Goal: Download file/media

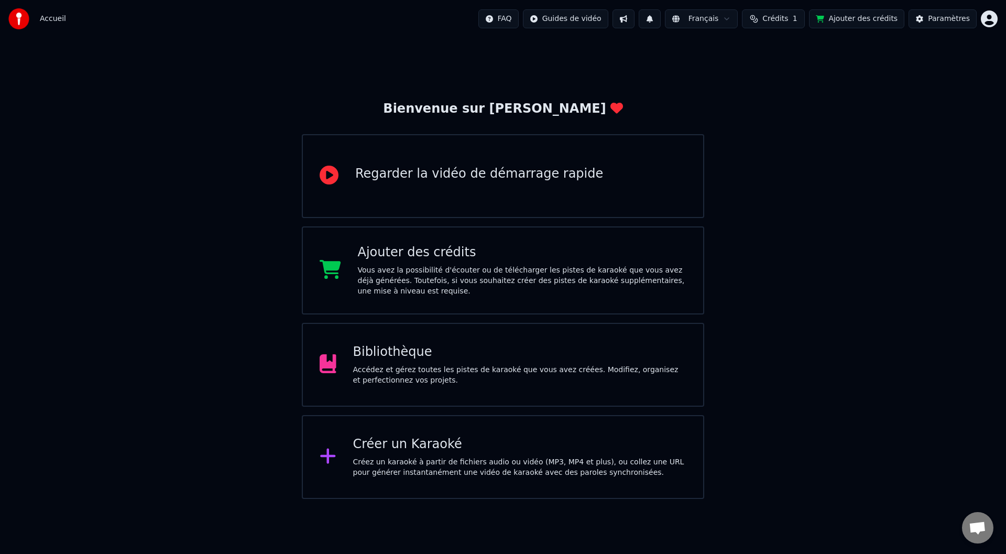
click at [430, 359] on div "Bibliothèque" at bounding box center [520, 352] width 334 height 17
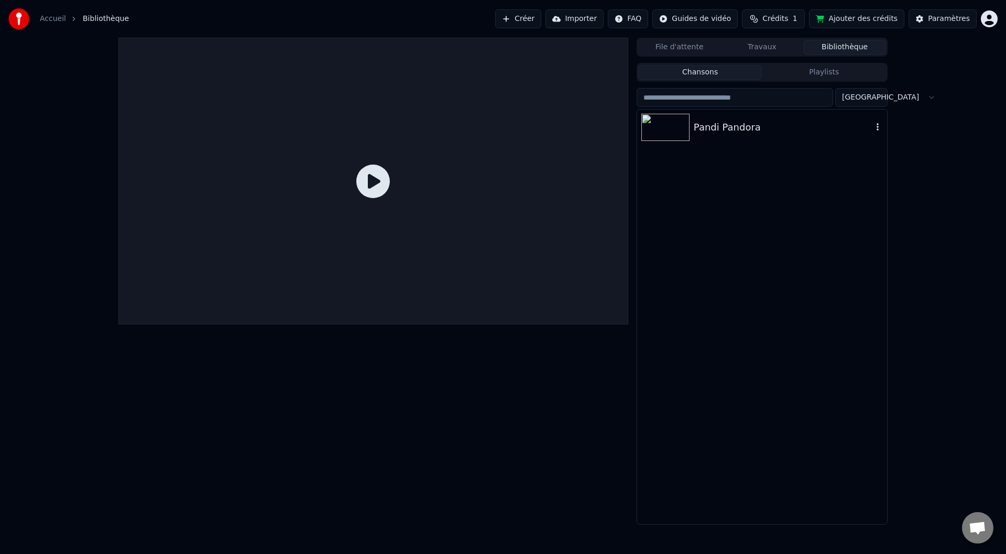
click at [728, 124] on div "Pandi Pandora" at bounding box center [783, 127] width 179 height 15
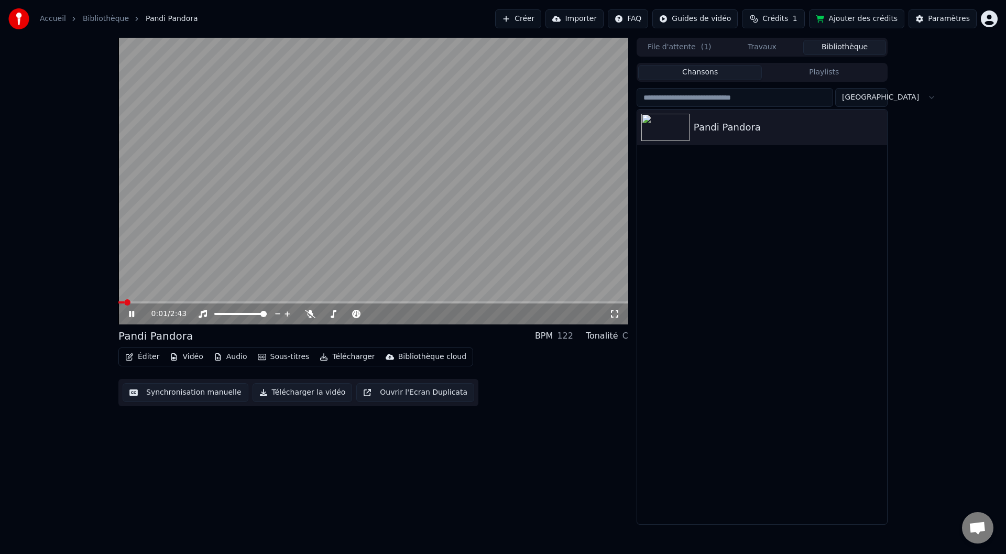
click at [222, 359] on button "Audio" at bounding box center [231, 357] width 42 height 15
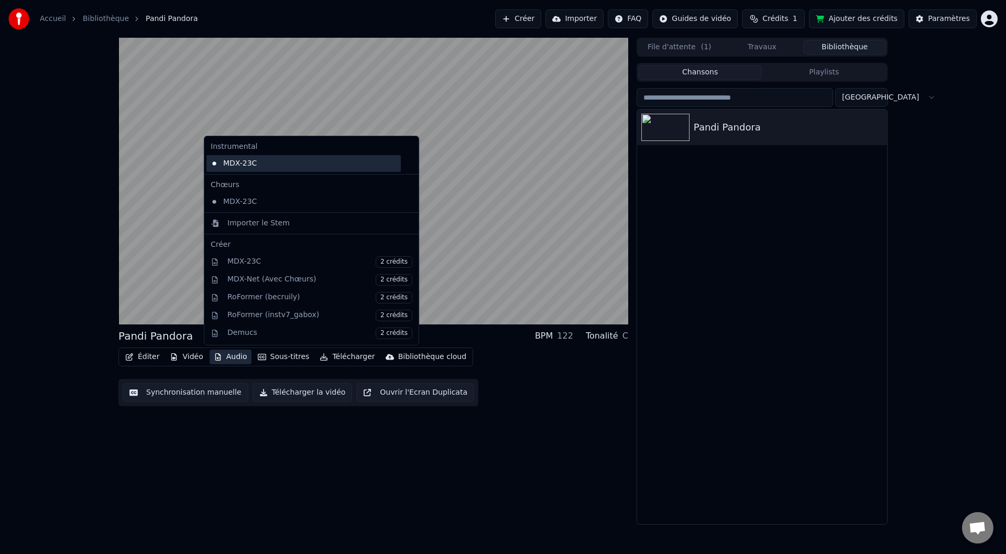
click at [299, 166] on div "MDX-23C" at bounding box center [304, 163] width 194 height 17
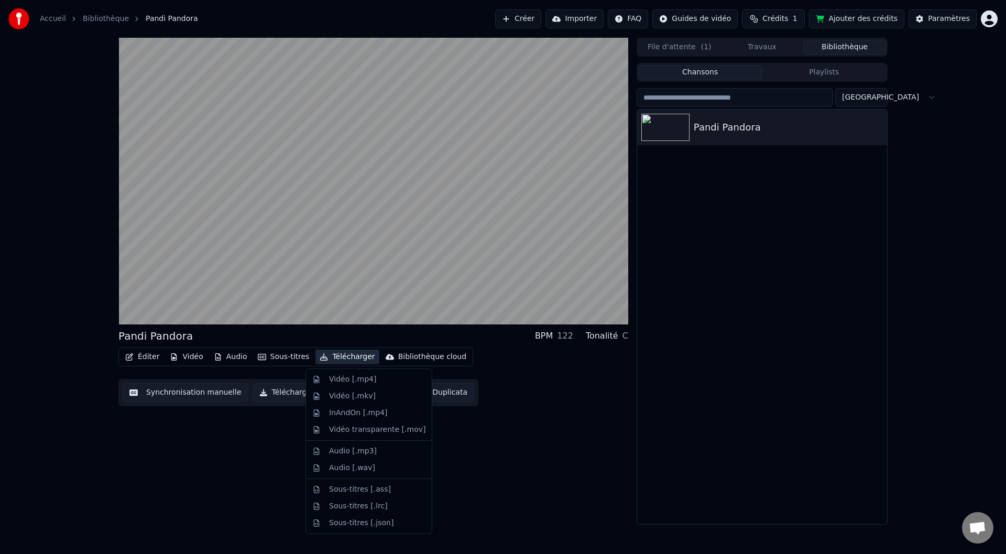
click at [339, 357] on button "Télécharger" at bounding box center [347, 357] width 63 height 15
click at [378, 452] on div "Audio [.mp3]" at bounding box center [377, 451] width 96 height 10
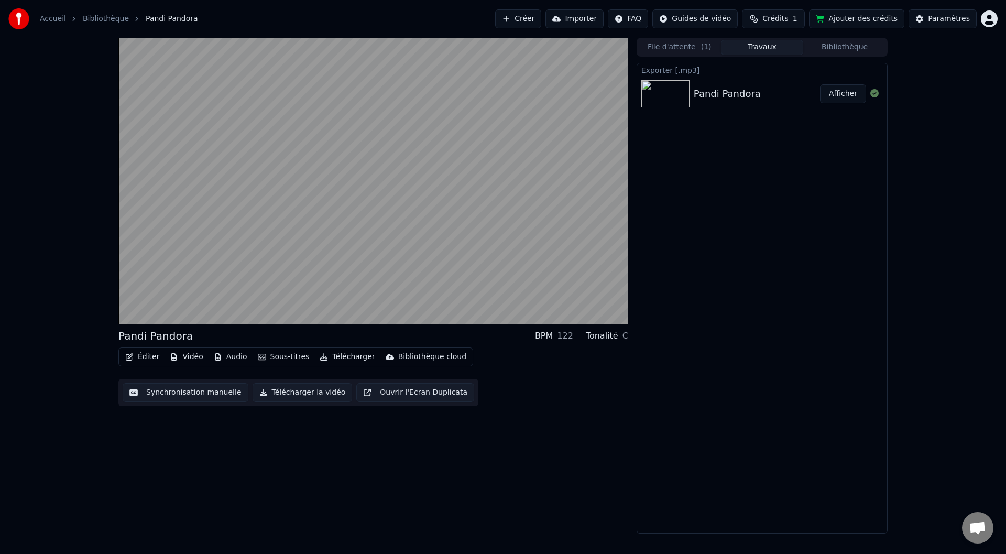
click at [342, 359] on button "Télécharger" at bounding box center [347, 357] width 63 height 15
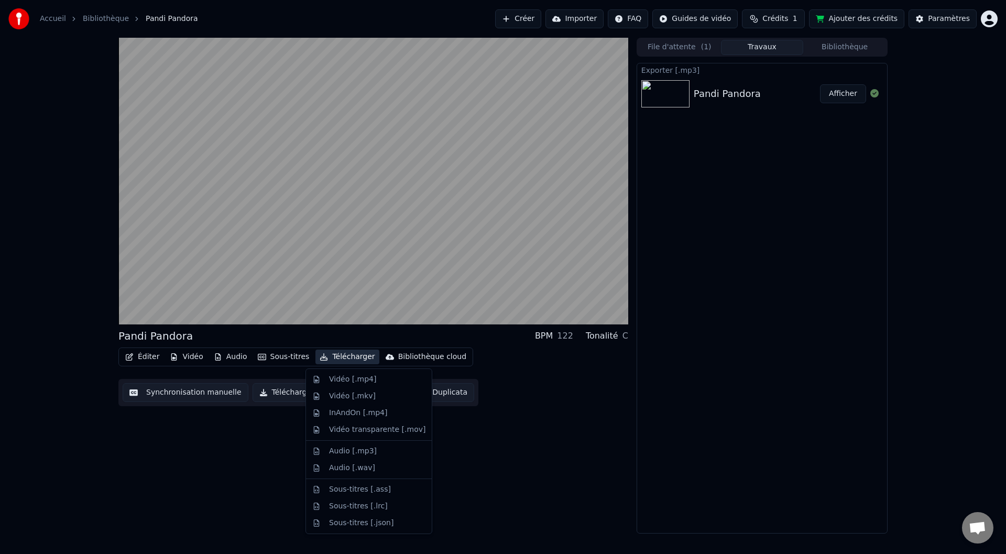
click at [342, 359] on button "Télécharger" at bounding box center [347, 357] width 63 height 15
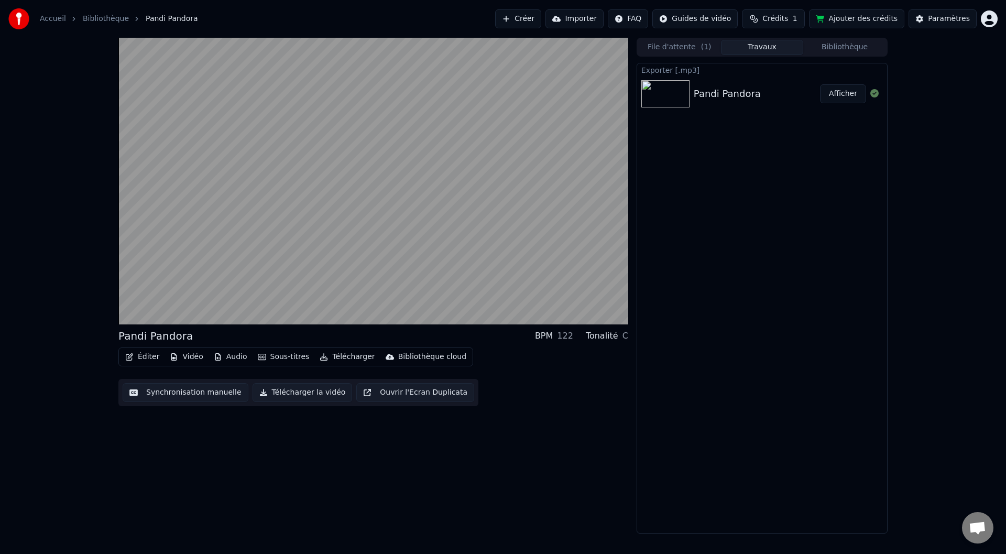
click at [310, 390] on button "Télécharger la vidéo" at bounding box center [303, 392] width 100 height 19
click at [840, 142] on button "Afficher" at bounding box center [843, 142] width 46 height 19
